Goal: Task Accomplishment & Management: Use online tool/utility

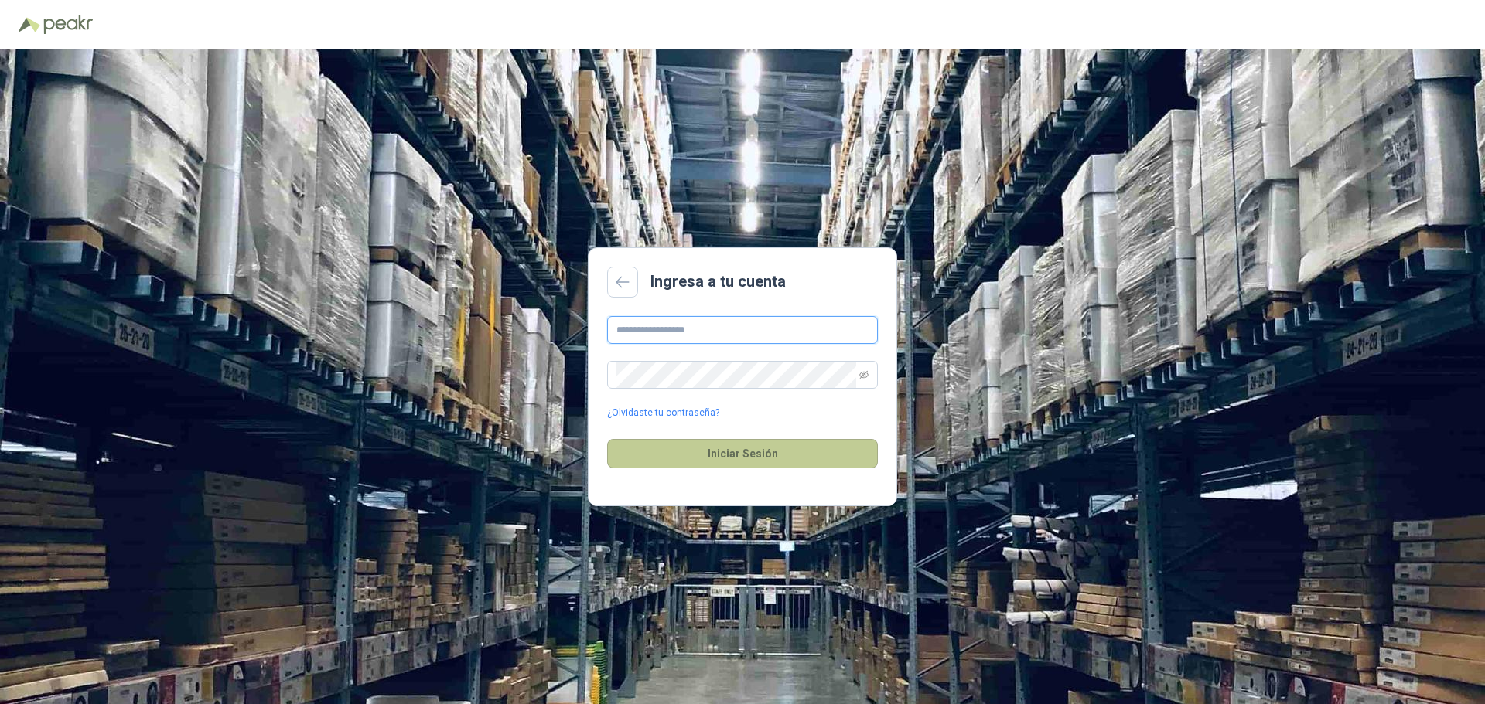
type input "**********"
click at [744, 457] on button "Iniciar Sesión" at bounding box center [742, 453] width 271 height 29
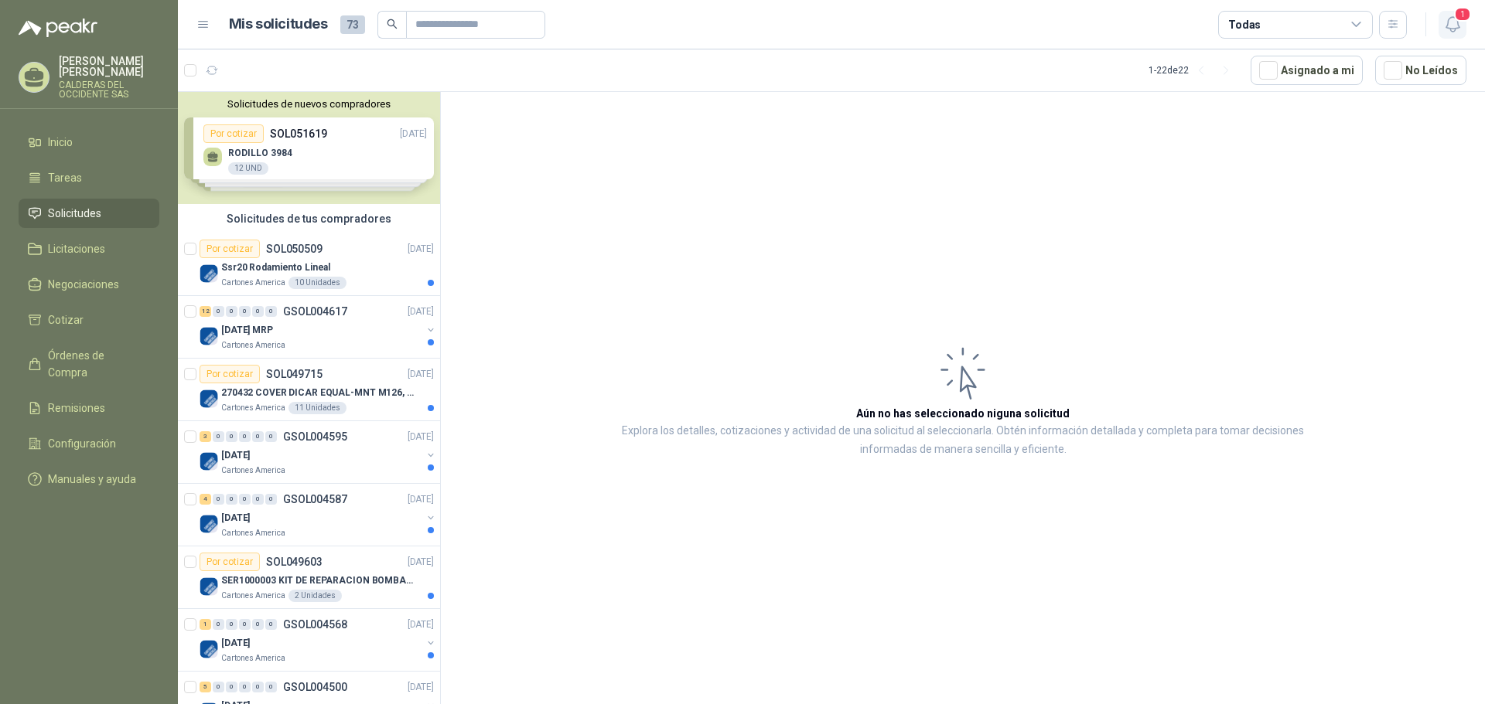
click at [1456, 20] on span "1" at bounding box center [1462, 14] width 17 height 15
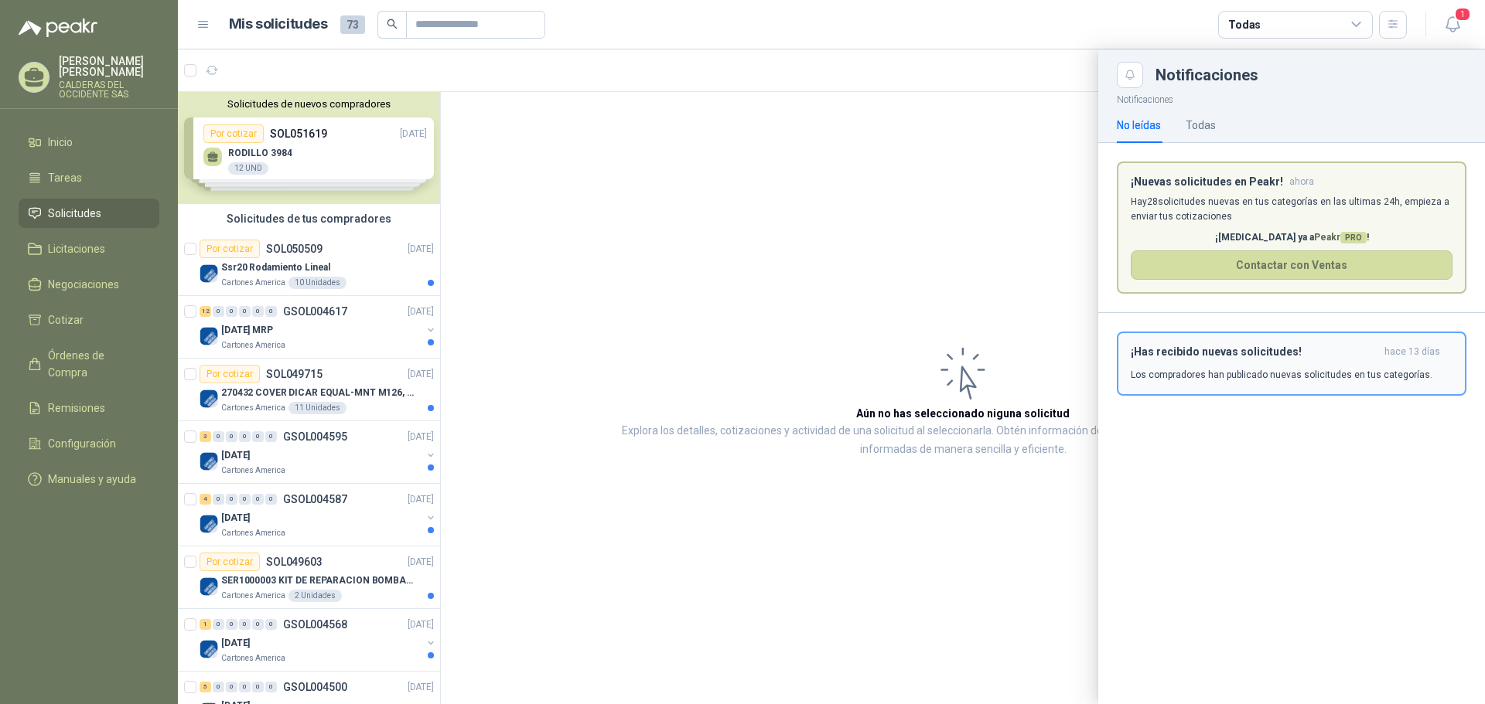
click at [1262, 370] on p "Los compradores han publicado nuevas solicitudes en tus categorías." at bounding box center [1282, 375] width 302 height 14
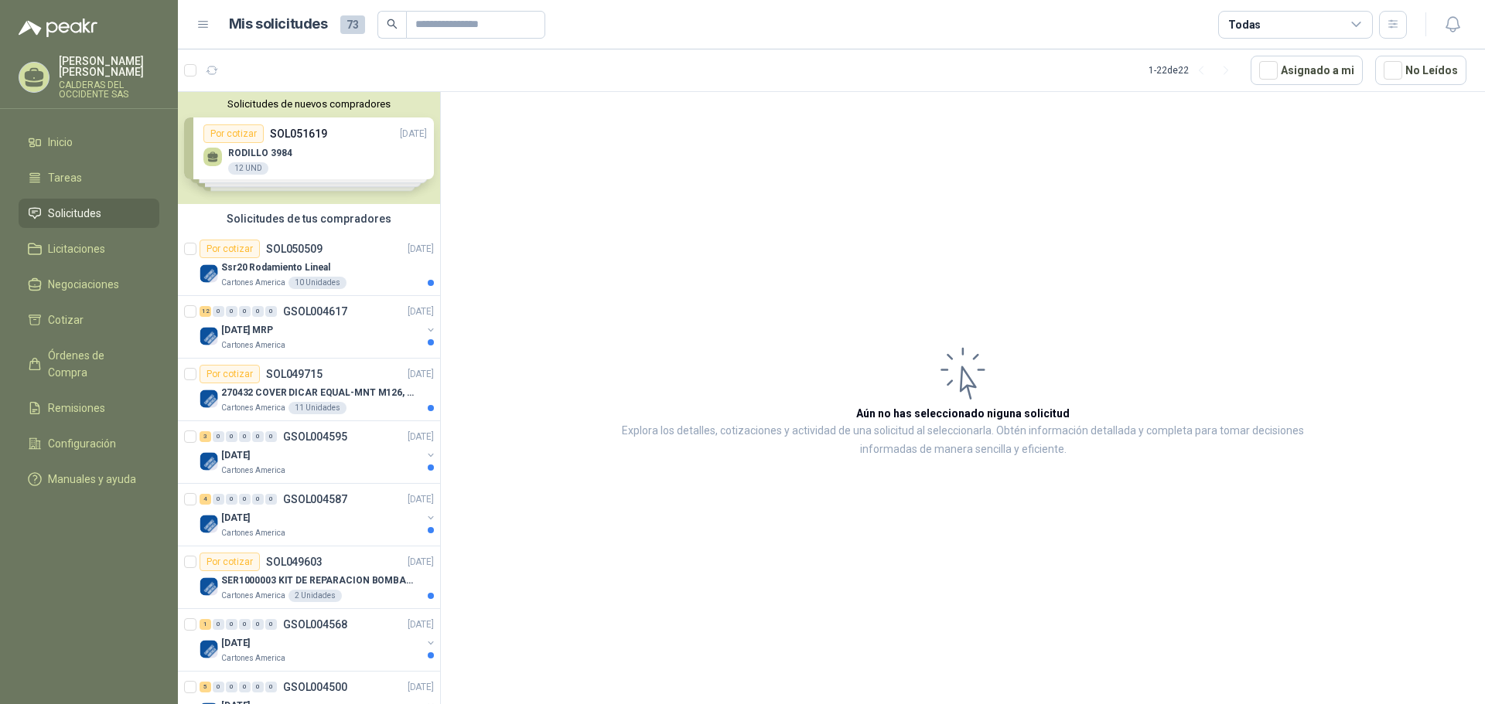
click at [332, 165] on div "Solicitudes de nuevos compradores Por cotizar SOL051619 [DATE] RODILLO 3984 12 …" at bounding box center [309, 148] width 262 height 112
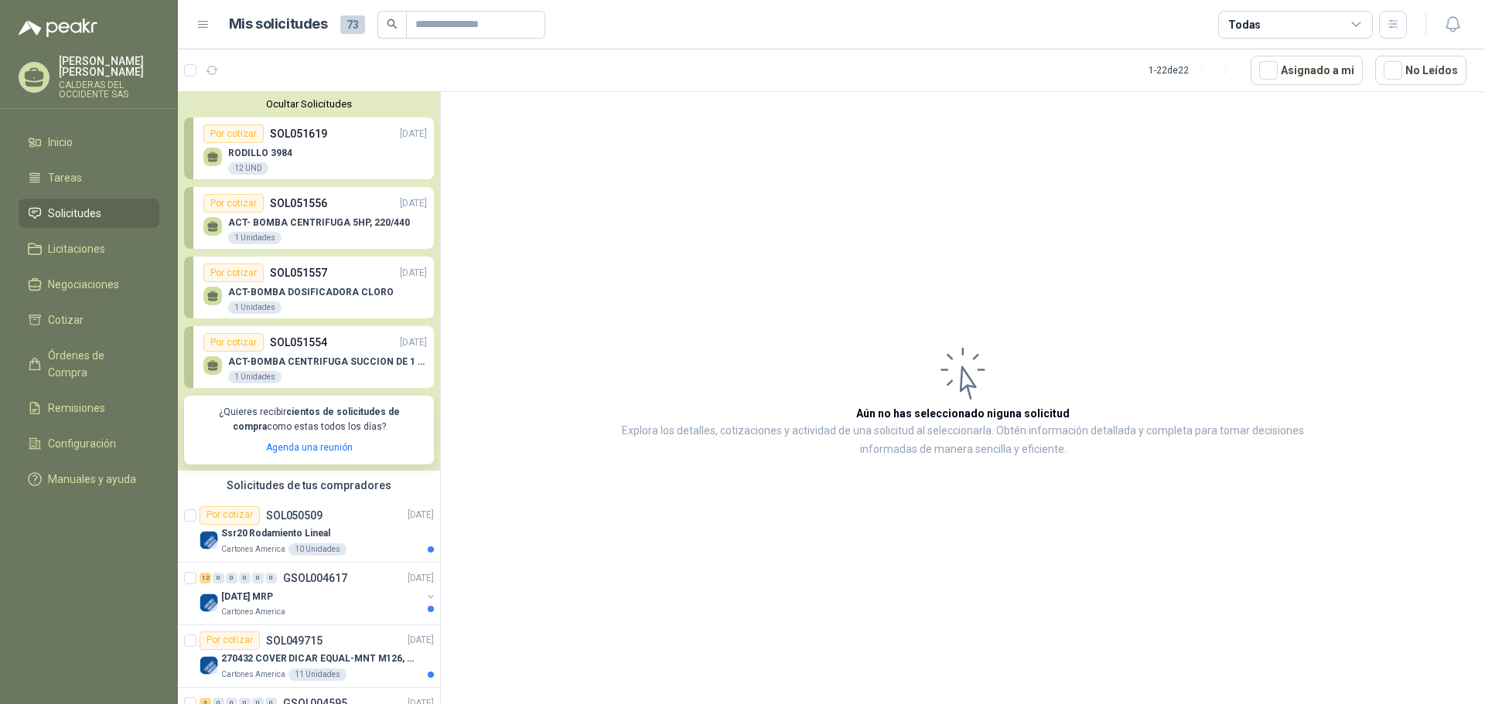
click at [319, 227] on p "ACT- BOMBA CENTRIFUGA 5HP, 220/440" at bounding box center [319, 222] width 182 height 11
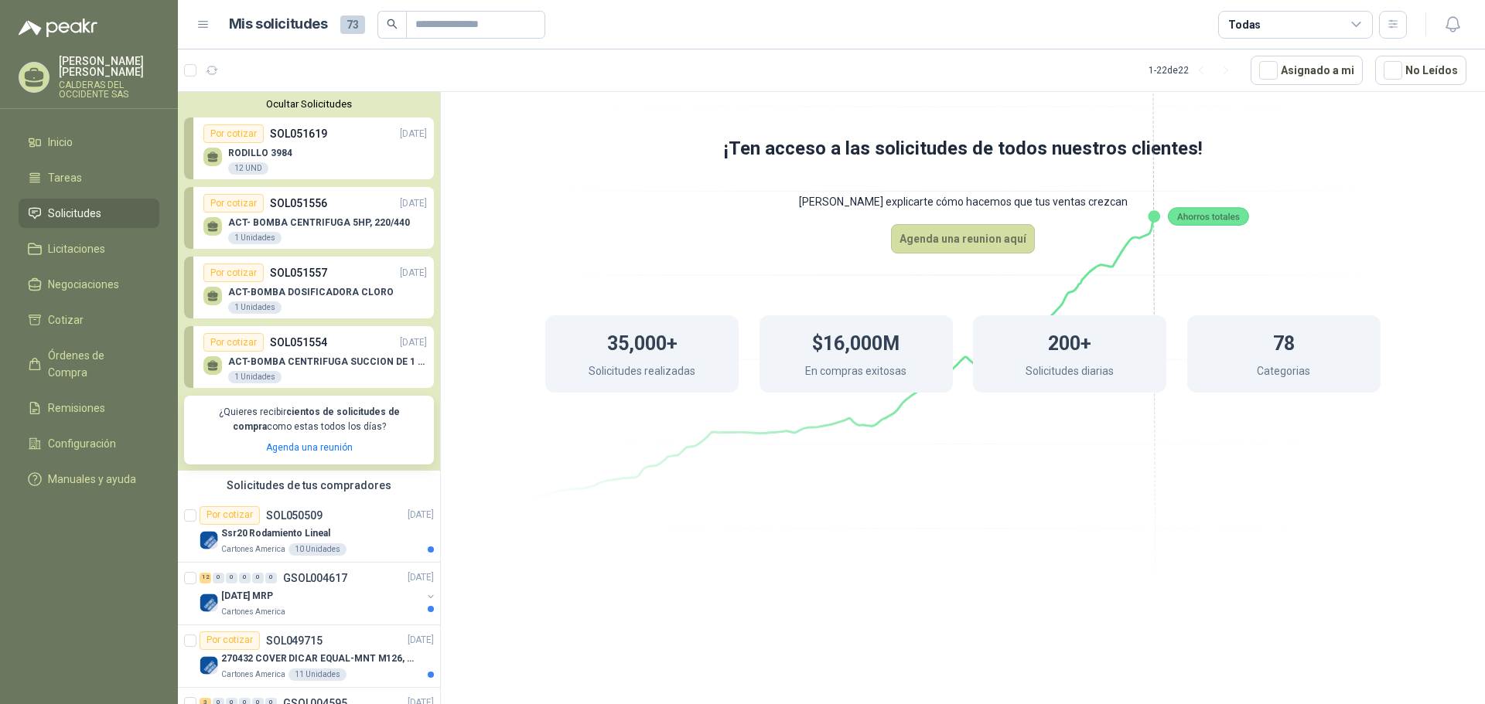
click at [310, 283] on div "ACT-BOMBA DOSIFICADORA CLORO 1 Unidades" at bounding box center [314, 298] width 223 height 32
click at [264, 304] on div "1 Unidades" at bounding box center [254, 308] width 53 height 12
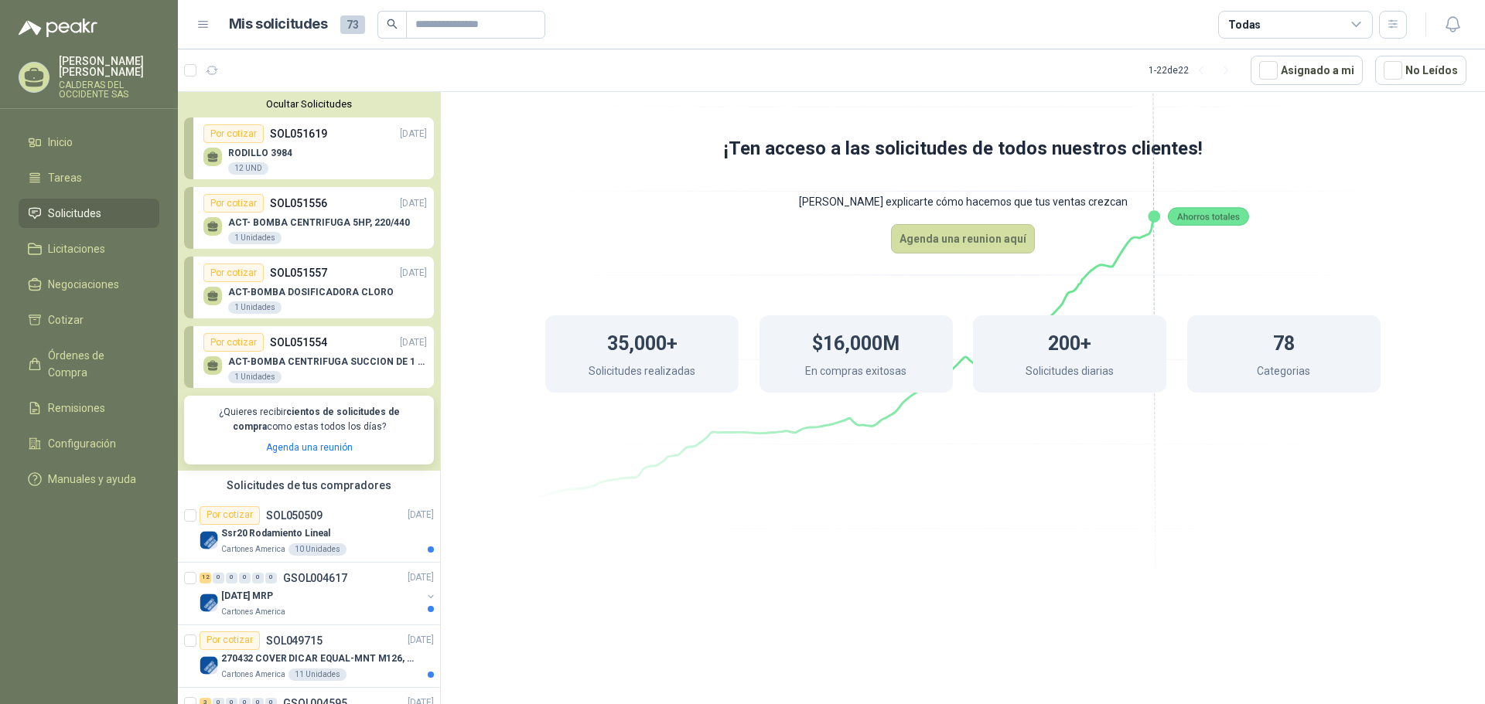
click at [244, 275] on div "Por cotizar" at bounding box center [233, 273] width 60 height 19
click at [214, 300] on icon at bounding box center [212, 299] width 9 height 3
click at [297, 292] on p "ACT-BOMBA DOSIFICADORA CLORO" at bounding box center [310, 292] width 165 height 11
click at [335, 350] on div "Por cotizar SOL051554 [DATE]" at bounding box center [314, 342] width 223 height 19
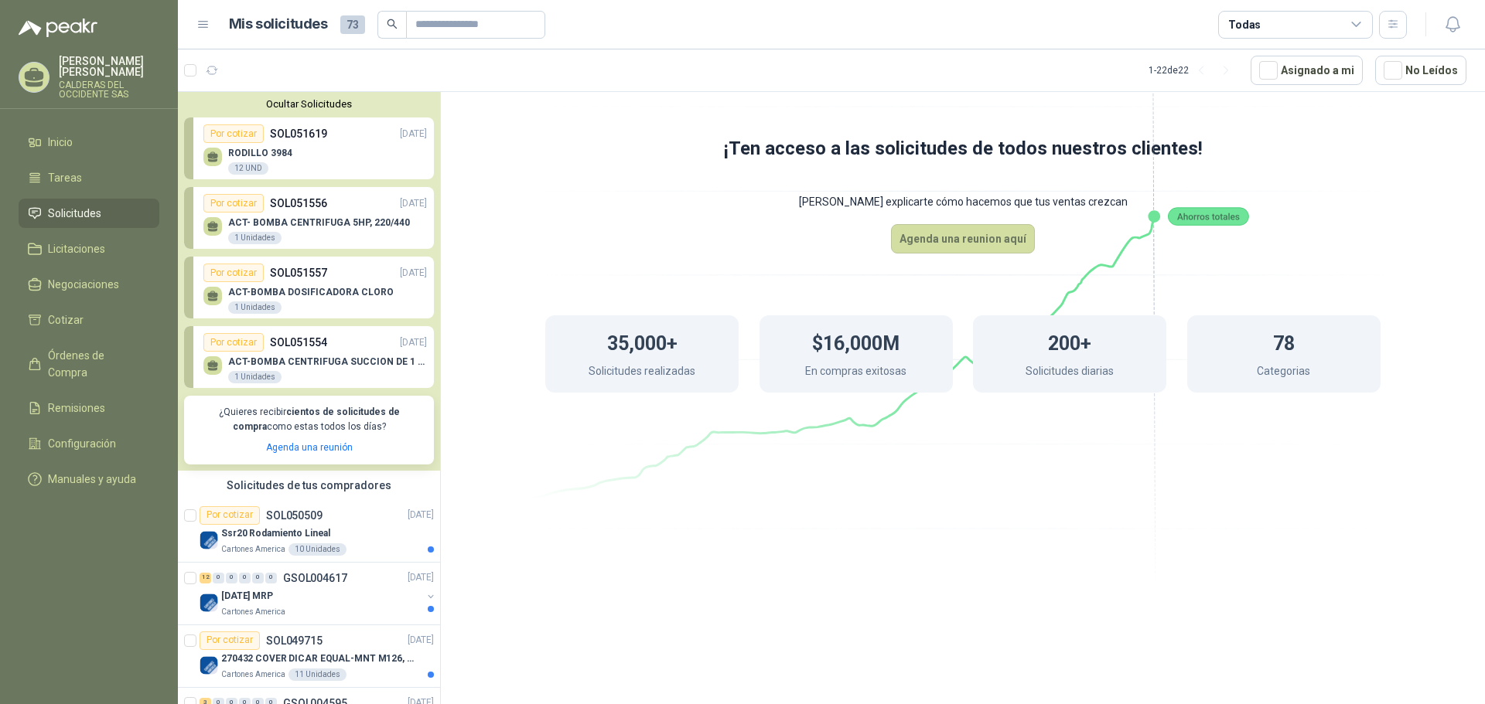
click at [319, 368] on div "ACT-BOMBA CENTRIFUGA SUCCION DE 1 ½” 3HP 1 Unidades" at bounding box center [327, 371] width 199 height 28
click at [346, 151] on div "RODILLO 3984 12 UND" at bounding box center [314, 159] width 223 height 32
click at [347, 23] on span "73" at bounding box center [352, 24] width 25 height 19
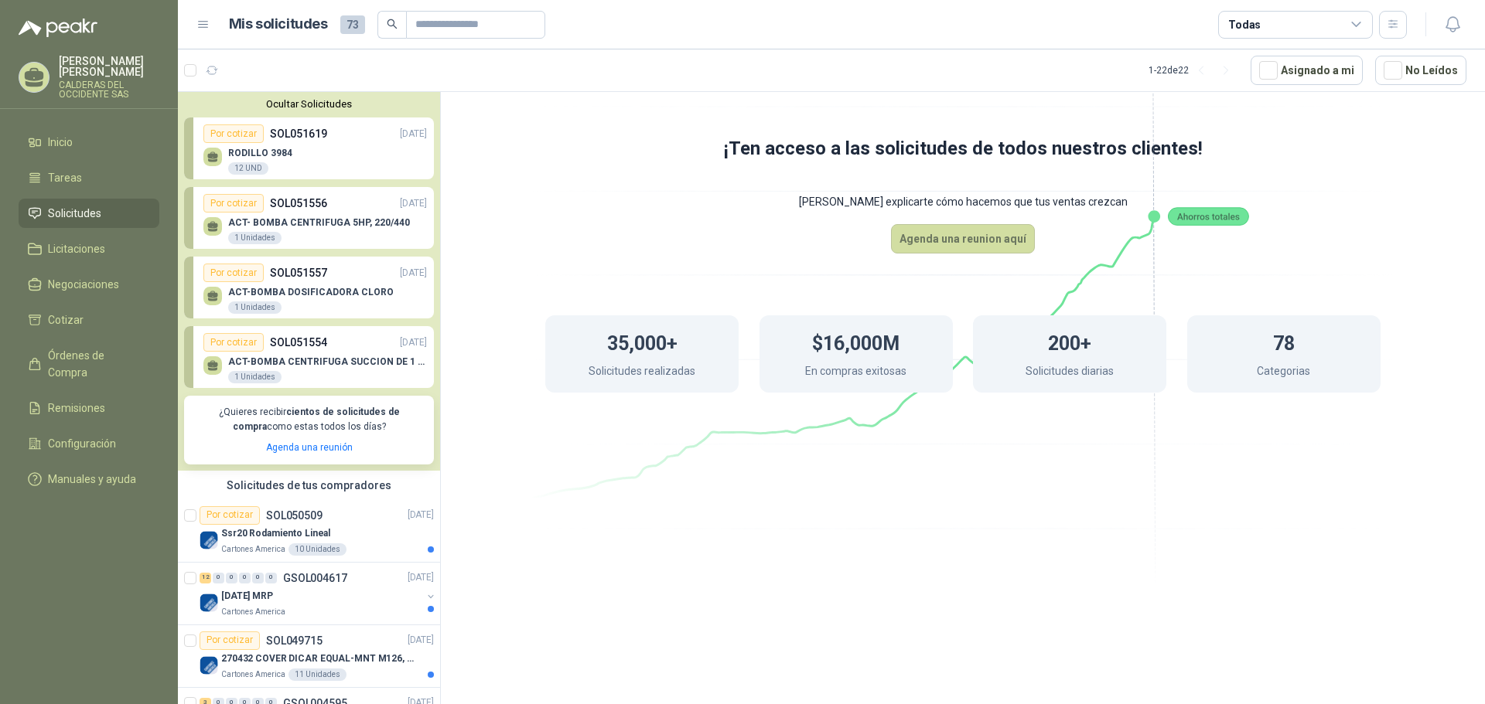
click at [346, 25] on span "73" at bounding box center [352, 24] width 25 height 19
